Goal: Information Seeking & Learning: Learn about a topic

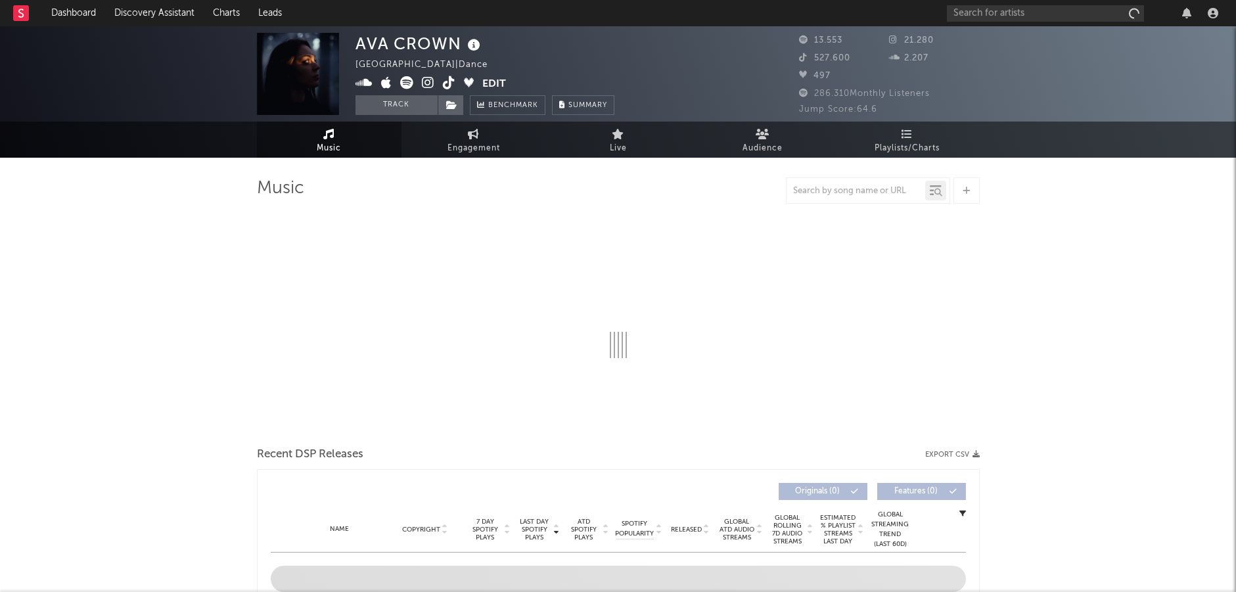
select select "6m"
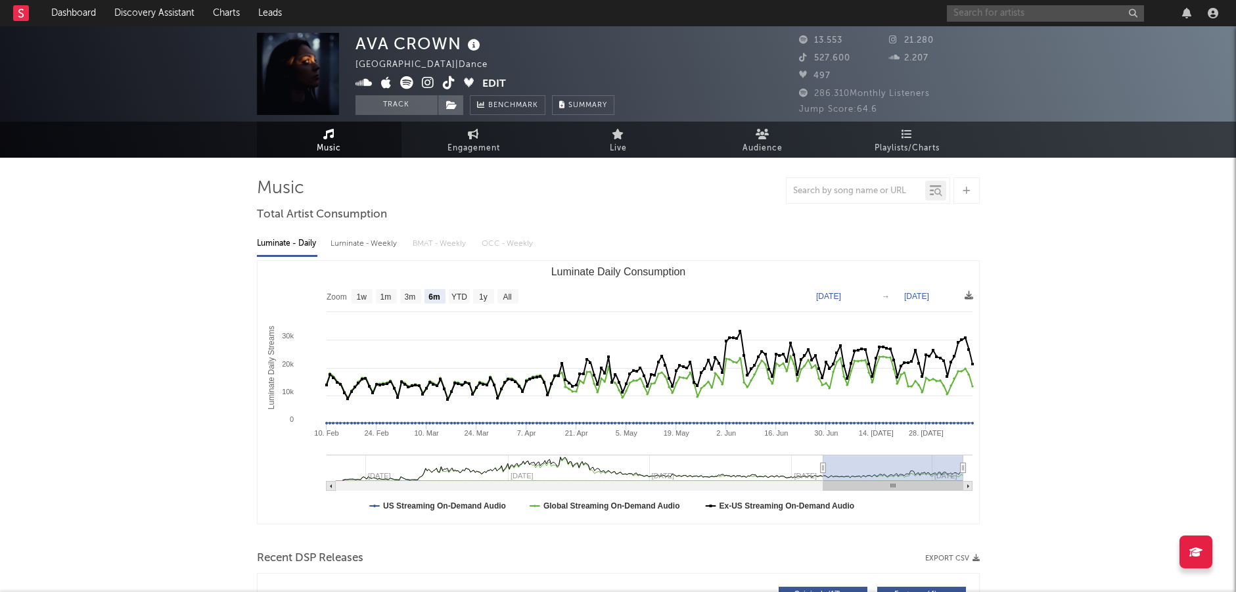
click at [1045, 13] on input "text" at bounding box center [1045, 13] width 197 height 16
paste input "Juntaro"
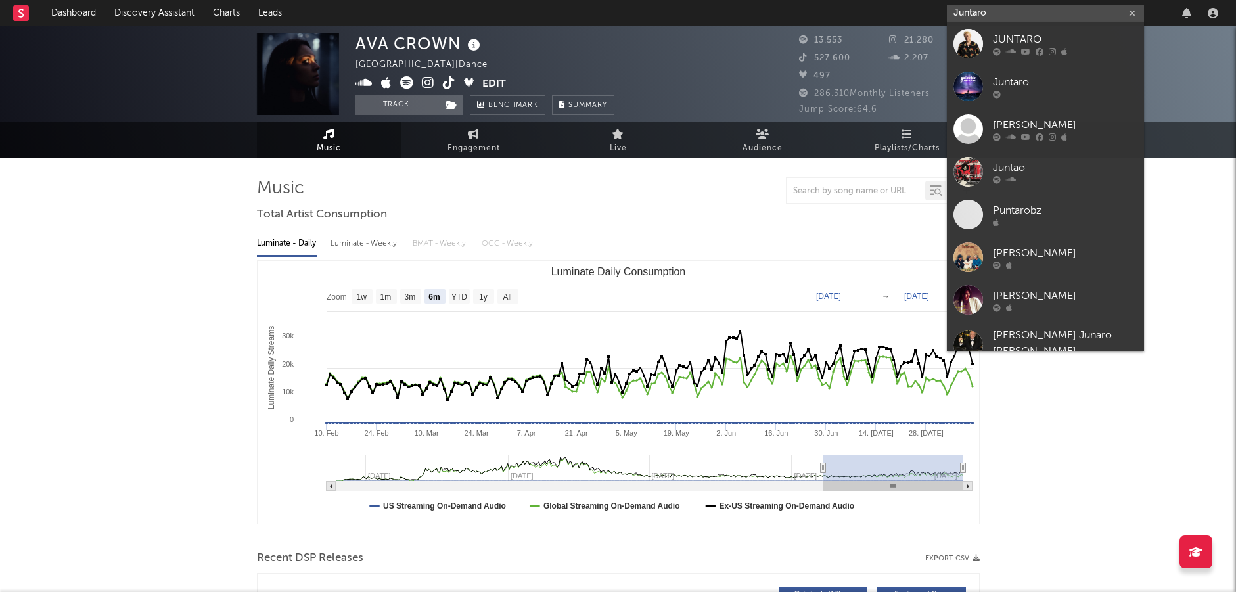
type input "Juntaro"
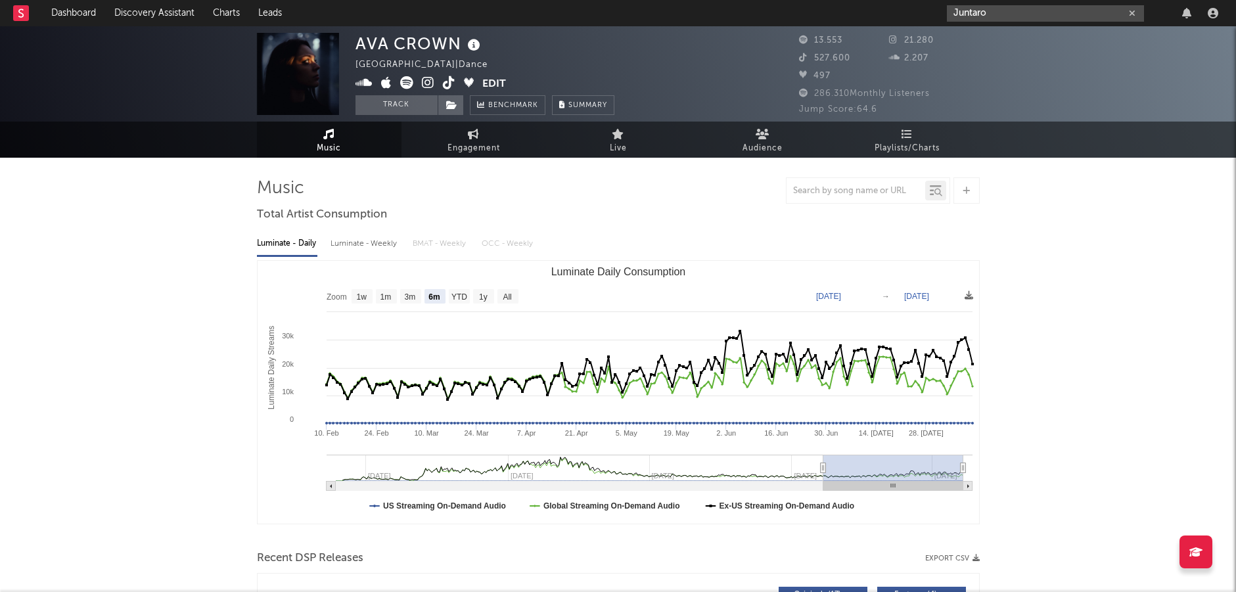
click at [998, 10] on input "Juntaro" at bounding box center [1045, 13] width 197 height 16
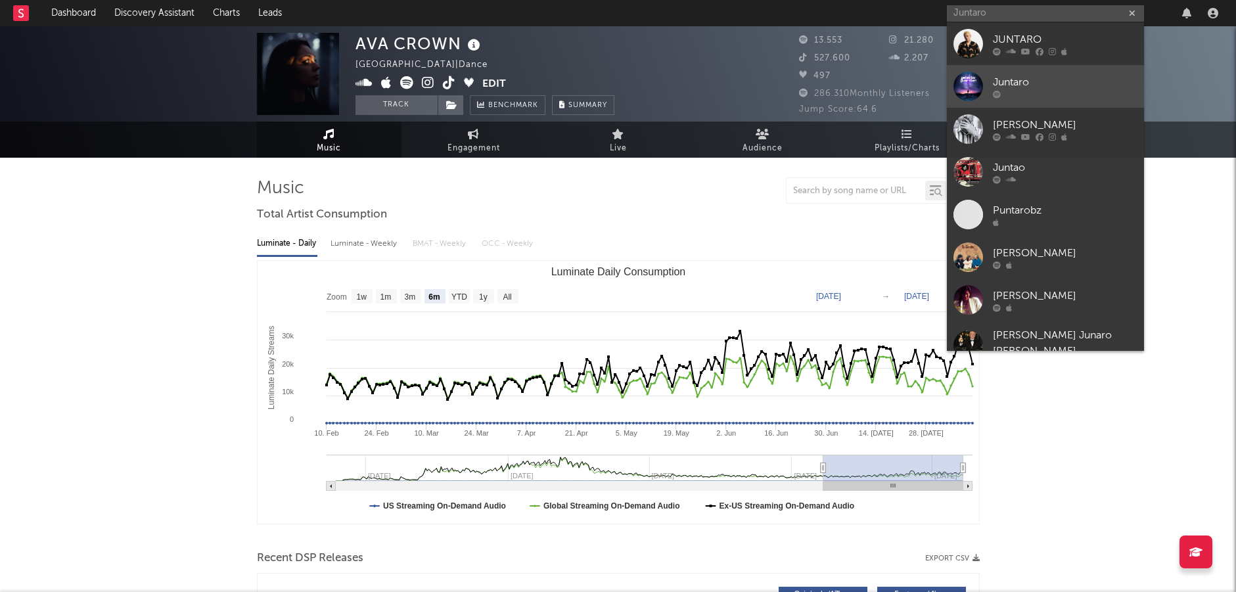
click at [1026, 71] on link "Juntaro" at bounding box center [1045, 86] width 197 height 43
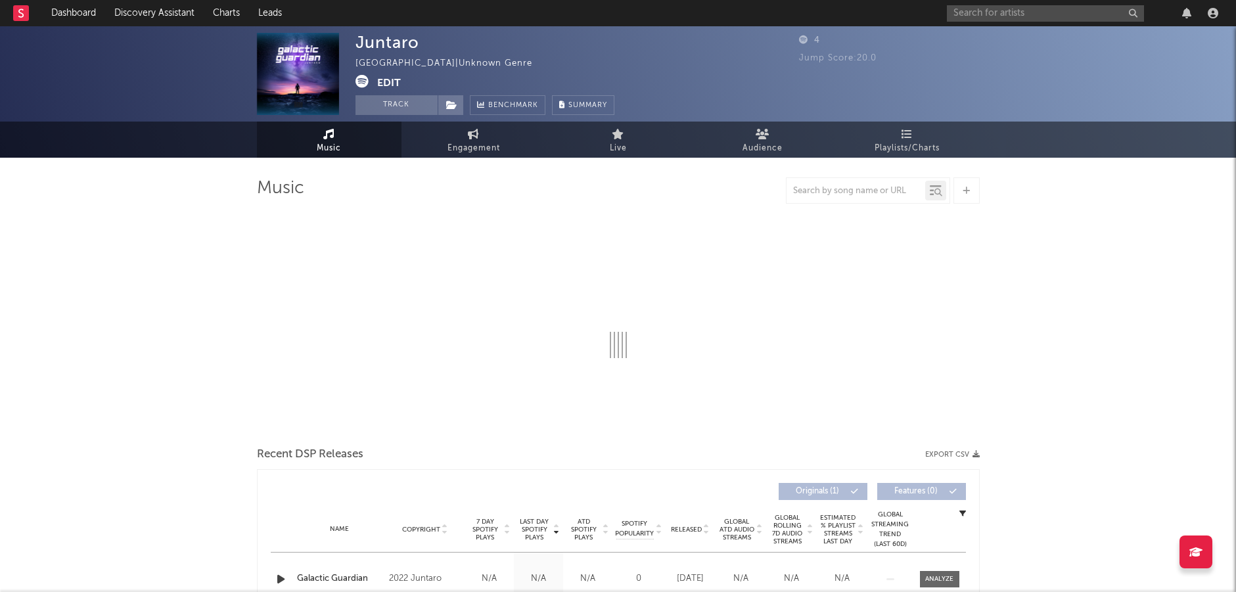
select select "1w"
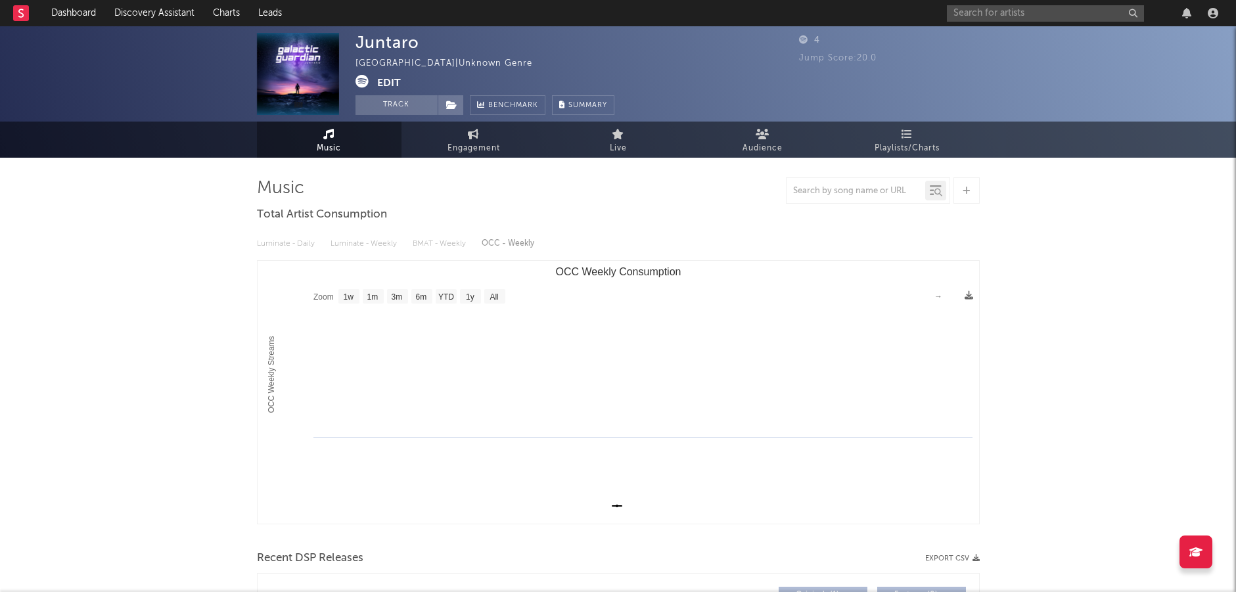
scroll to position [213, 0]
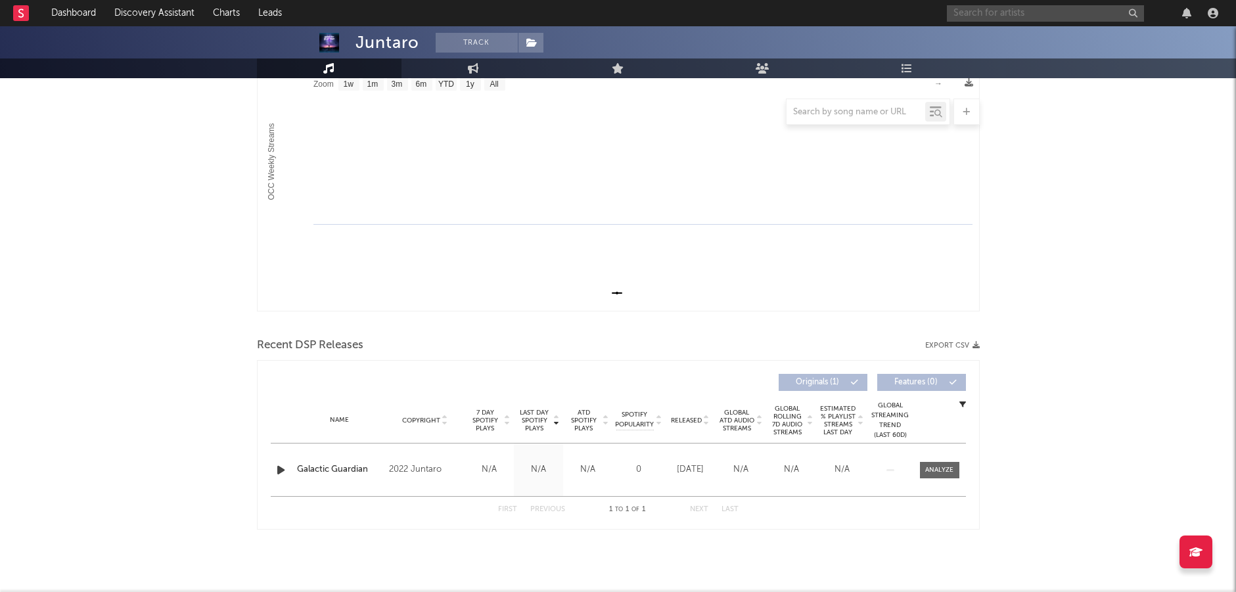
click at [988, 21] on input "text" at bounding box center [1045, 13] width 197 height 16
type input "juntaro"
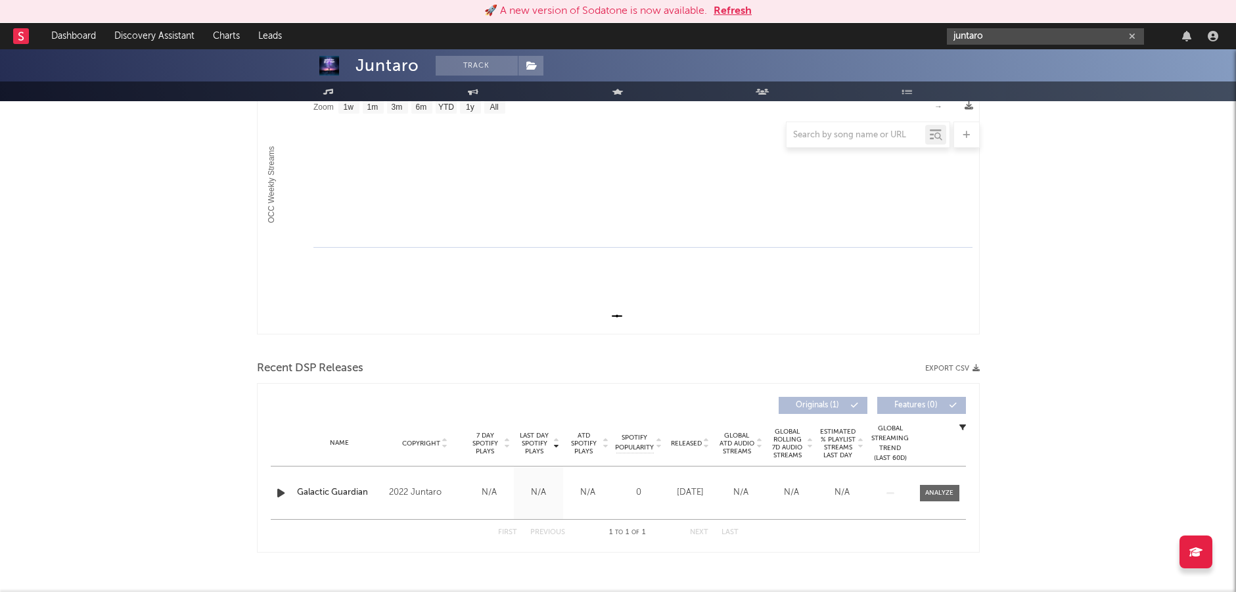
click at [1007, 37] on input "juntaro" at bounding box center [1045, 36] width 197 height 16
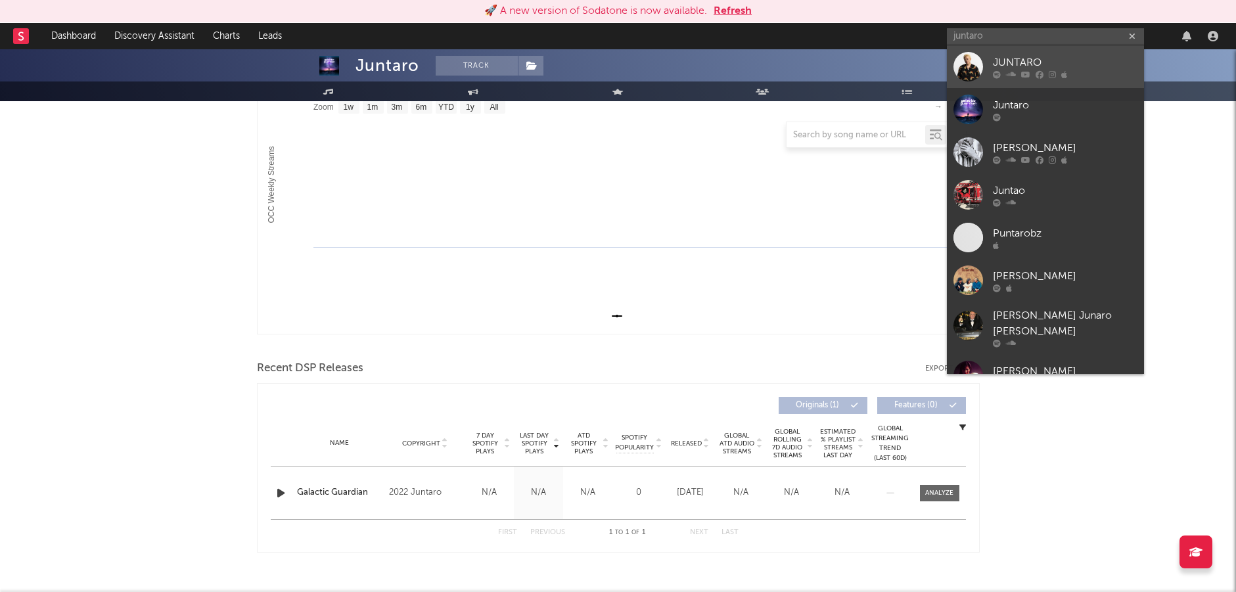
click at [1005, 66] on div "JUNTARO" at bounding box center [1065, 63] width 145 height 16
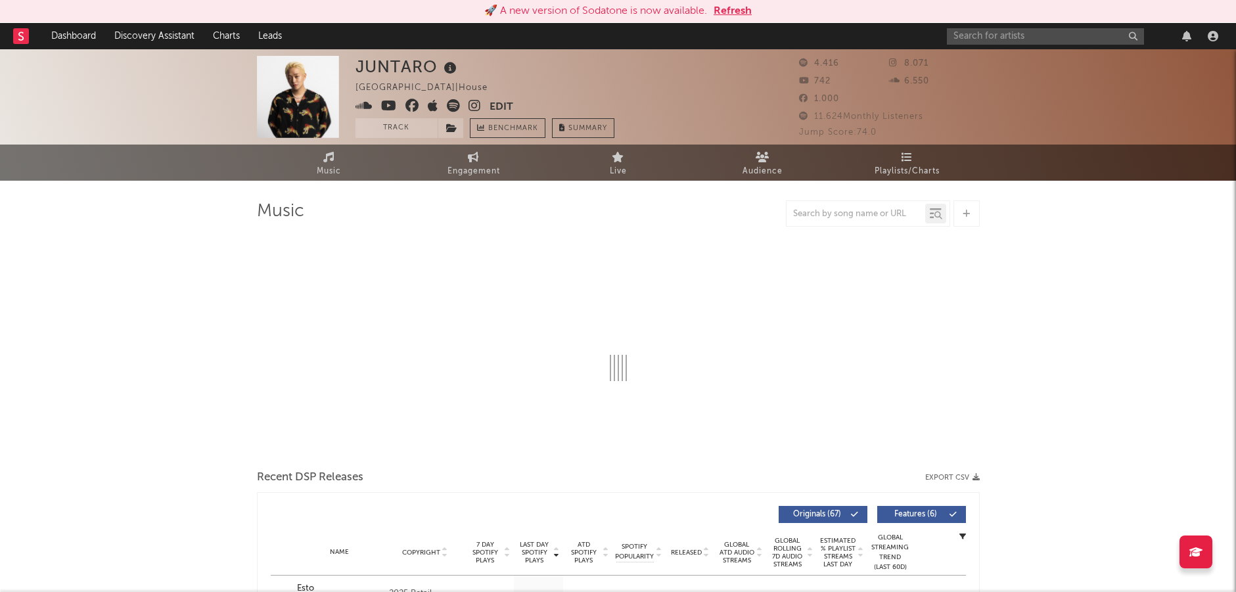
select select "6m"
